Goal: Task Accomplishment & Management: Manage account settings

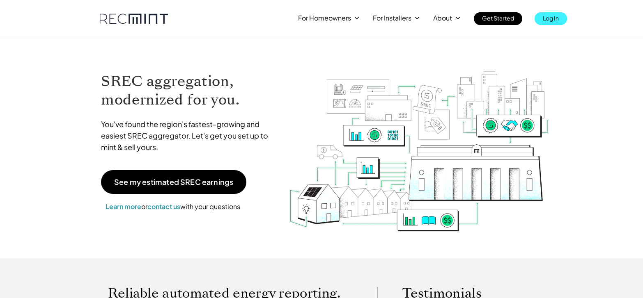
click at [545, 15] on p "Log In" at bounding box center [551, 17] width 16 height 11
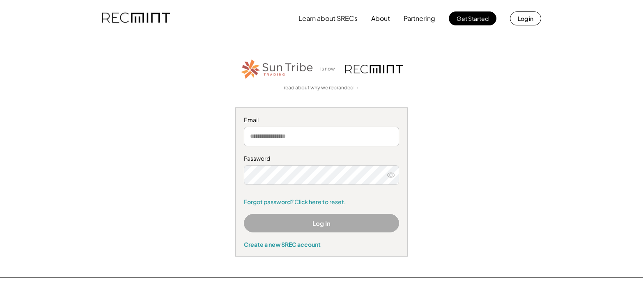
click at [270, 116] on div "Email" at bounding box center [321, 120] width 155 height 8
drag, startPoint x: 267, startPoint y: 118, endPoint x: 226, endPoint y: 121, distance: 40.8
click at [227, 121] on div "is now read about why we rebranded → Email Password Forgot password? Click here…" at bounding box center [322, 157] width 506 height 199
click at [267, 134] on input "email" at bounding box center [321, 137] width 155 height 20
type input "**********"
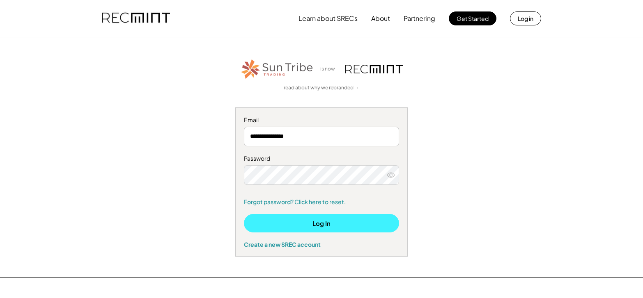
click at [323, 225] on button "Log In" at bounding box center [321, 223] width 155 height 18
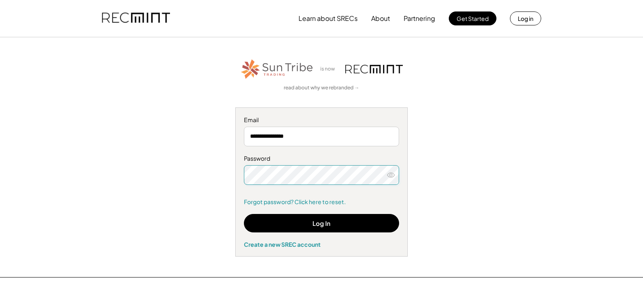
click at [213, 178] on div "**********" at bounding box center [322, 157] width 506 height 199
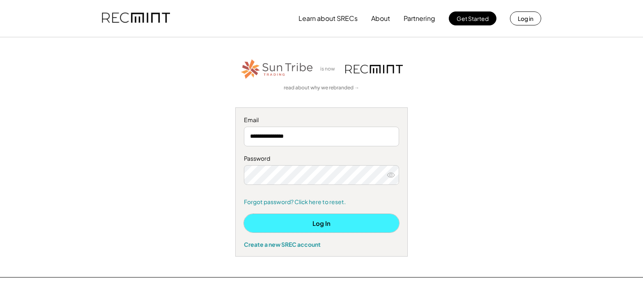
click at [319, 225] on button "Log In" at bounding box center [321, 223] width 155 height 18
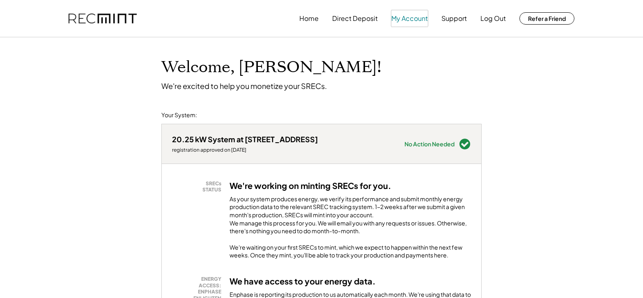
click at [410, 19] on button "My Account" at bounding box center [409, 18] width 37 height 16
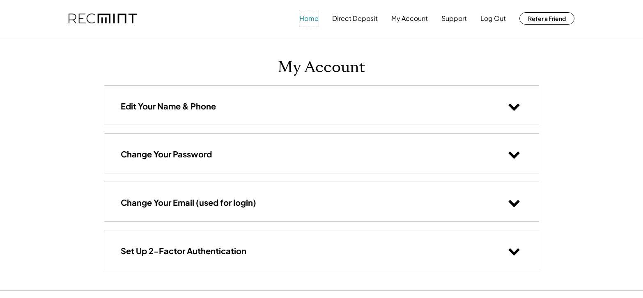
click at [306, 18] on button "Home" at bounding box center [308, 18] width 19 height 16
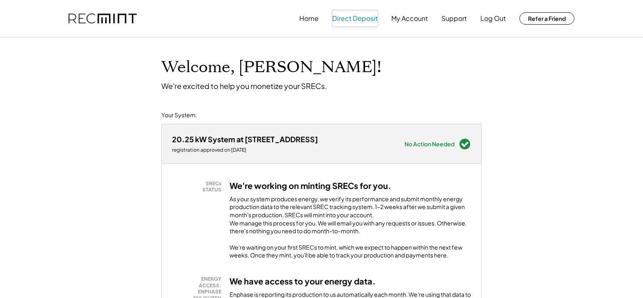
click at [355, 20] on button "Direct Deposit" at bounding box center [355, 18] width 46 height 16
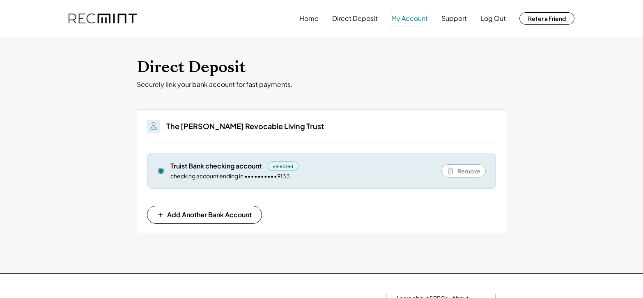
click at [414, 17] on button "My Account" at bounding box center [409, 18] width 37 height 16
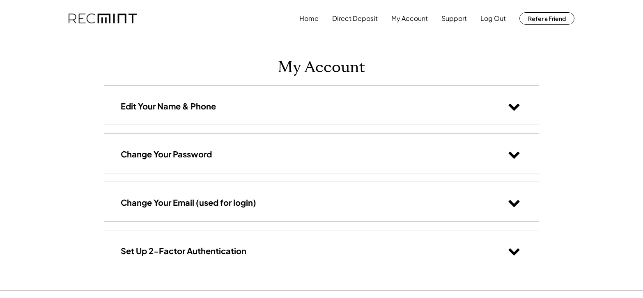
click at [183, 10] on div "Home Direct Deposit My Account Support Log Out Refer a Friend" at bounding box center [321, 18] width 525 height 37
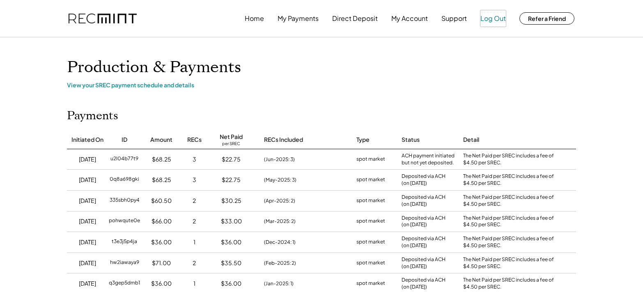
click at [490, 20] on button "Log Out" at bounding box center [492, 18] width 25 height 16
